Goal: Information Seeking & Learning: Learn about a topic

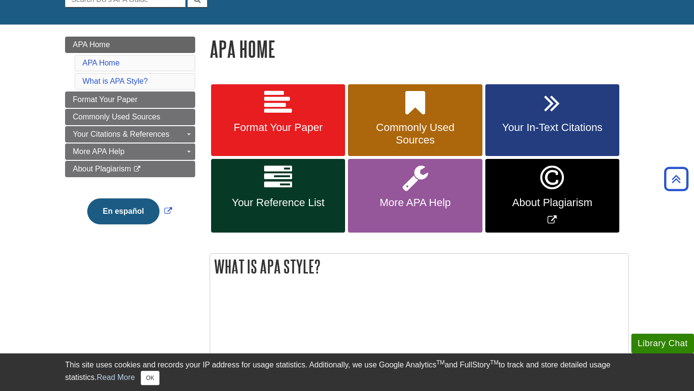
scroll to position [106, 0]
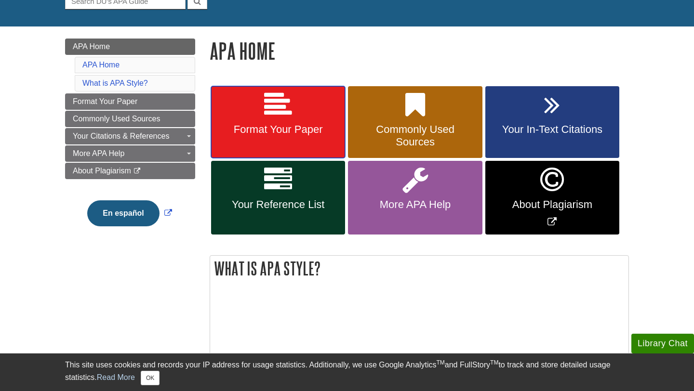
click at [281, 135] on span "Format Your Paper" at bounding box center [278, 129] width 120 height 13
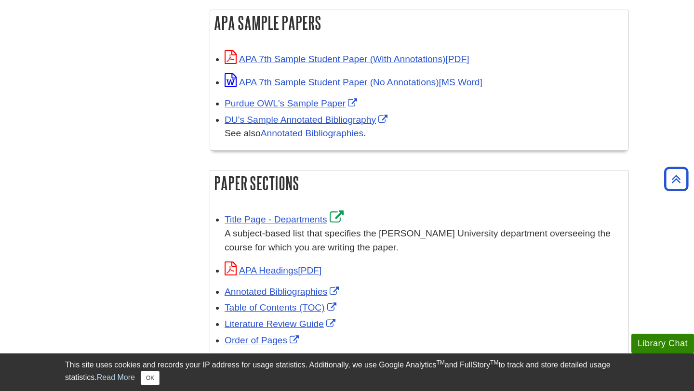
scroll to position [490, 0]
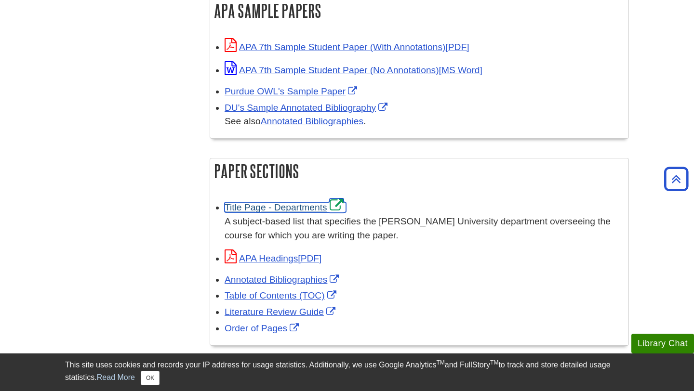
click at [289, 204] on link "Title Page - Departments" at bounding box center [285, 207] width 121 height 10
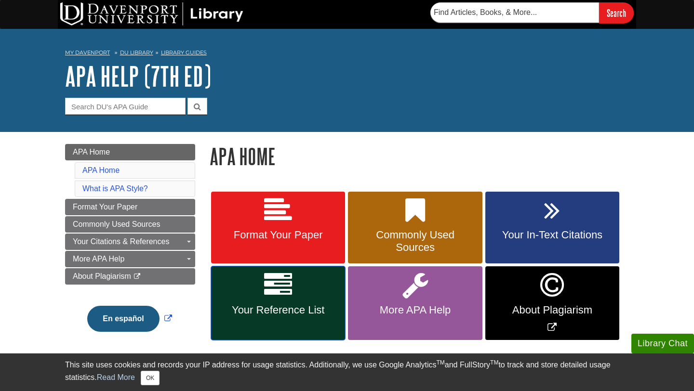
click at [295, 301] on link "Your Reference List" at bounding box center [278, 303] width 134 height 74
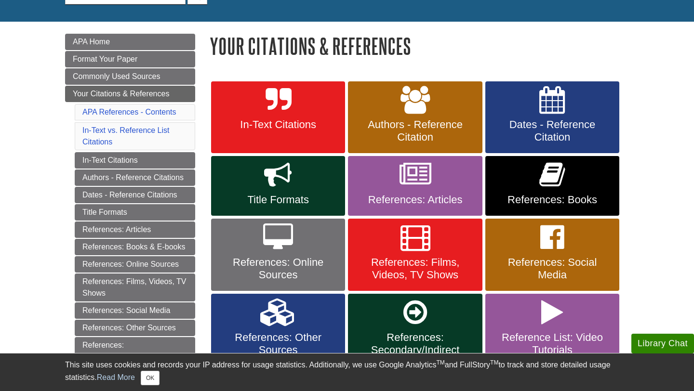
scroll to position [119, 0]
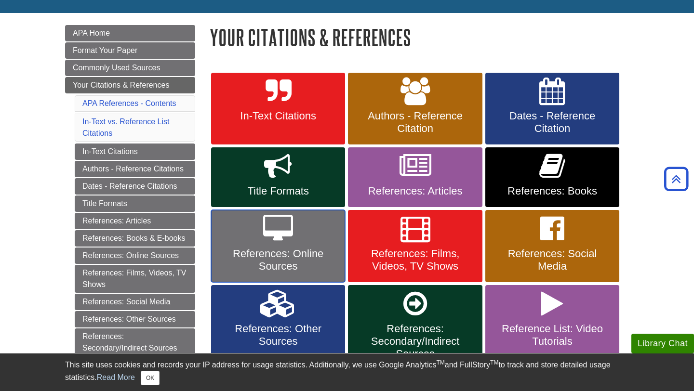
click at [279, 265] on span "References: Online Sources" at bounding box center [278, 260] width 120 height 25
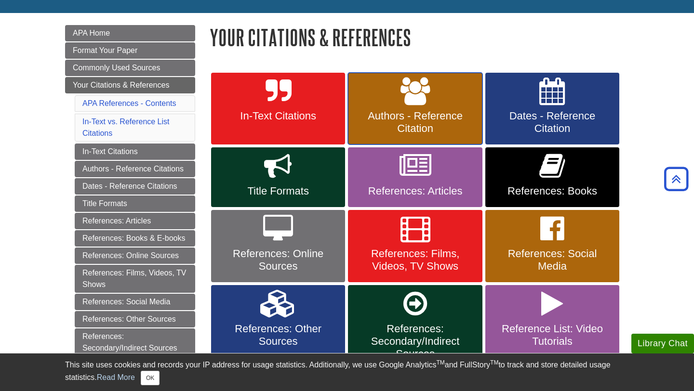
click at [411, 138] on link "Authors - Reference Citation" at bounding box center [415, 109] width 134 height 72
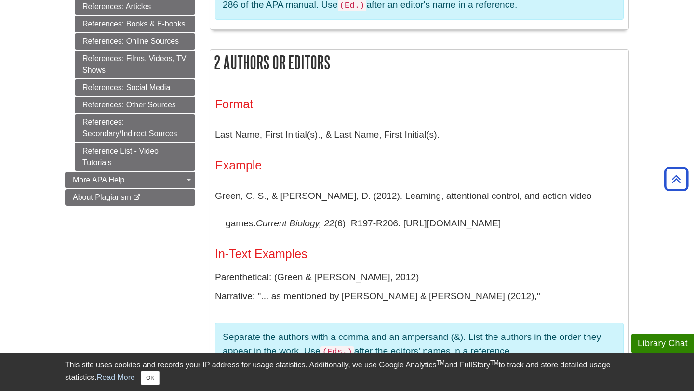
scroll to position [544, 0]
